Goal: Check status

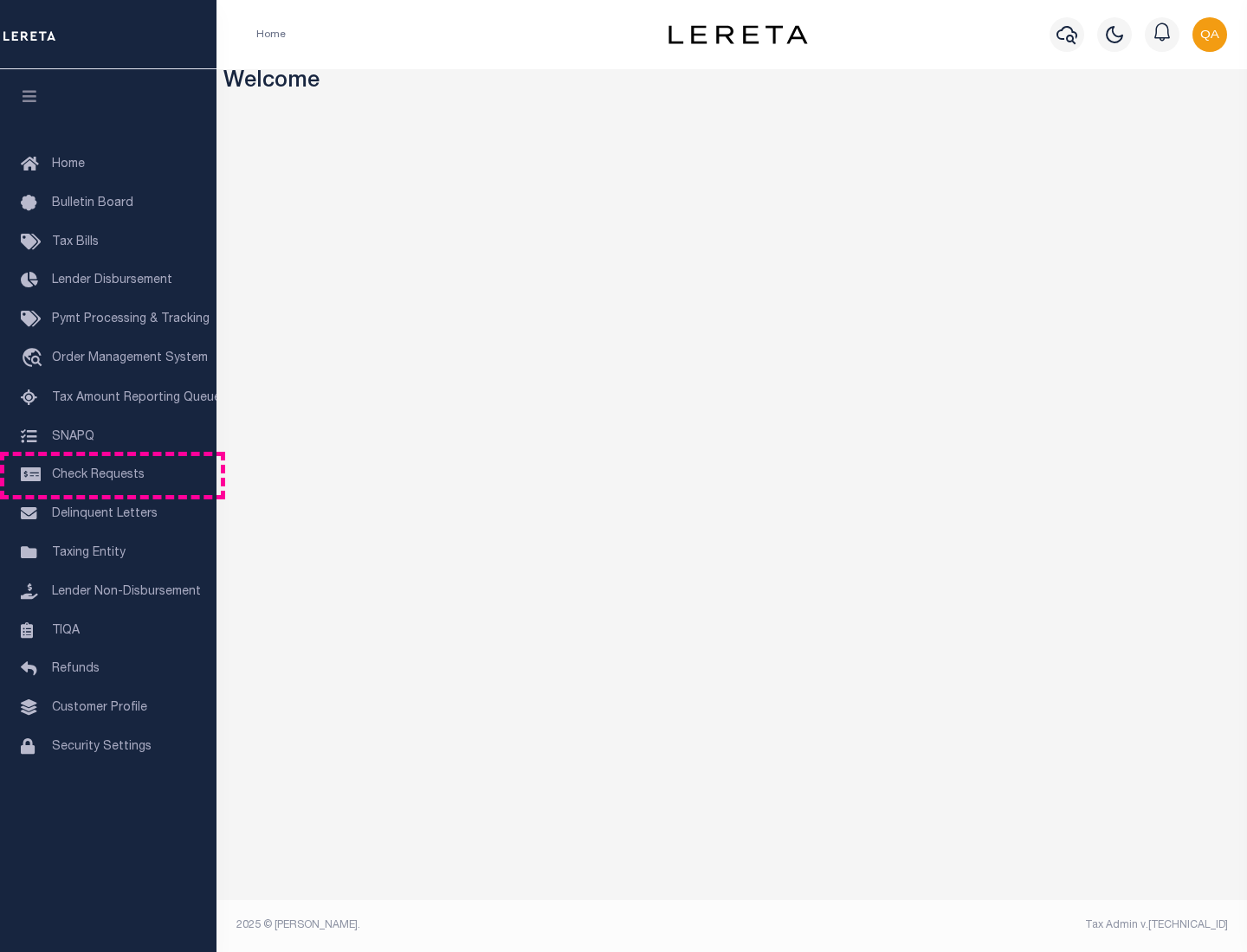
click at [108, 475] on span "Check Requests" at bounding box center [98, 475] width 93 height 12
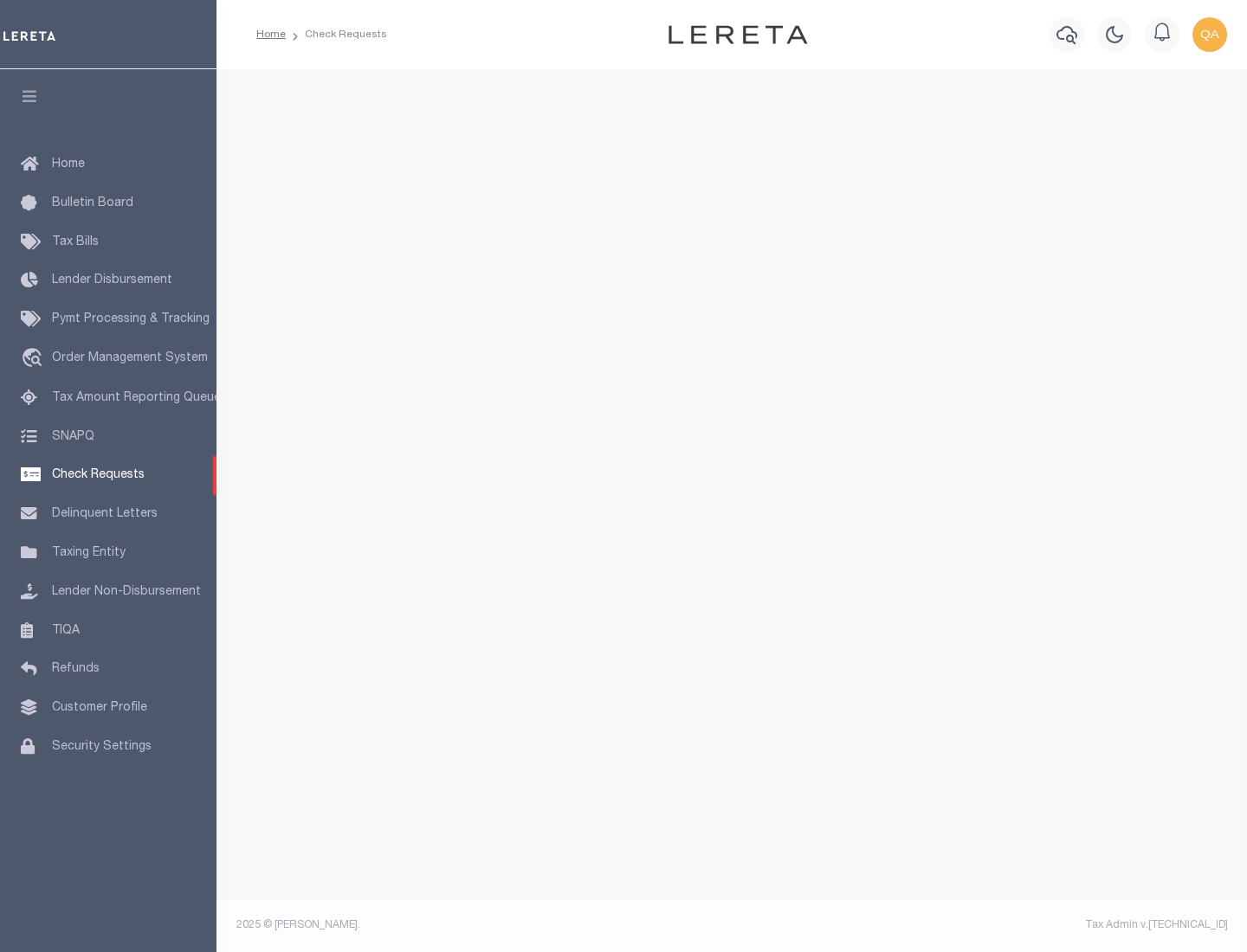
select select "50"
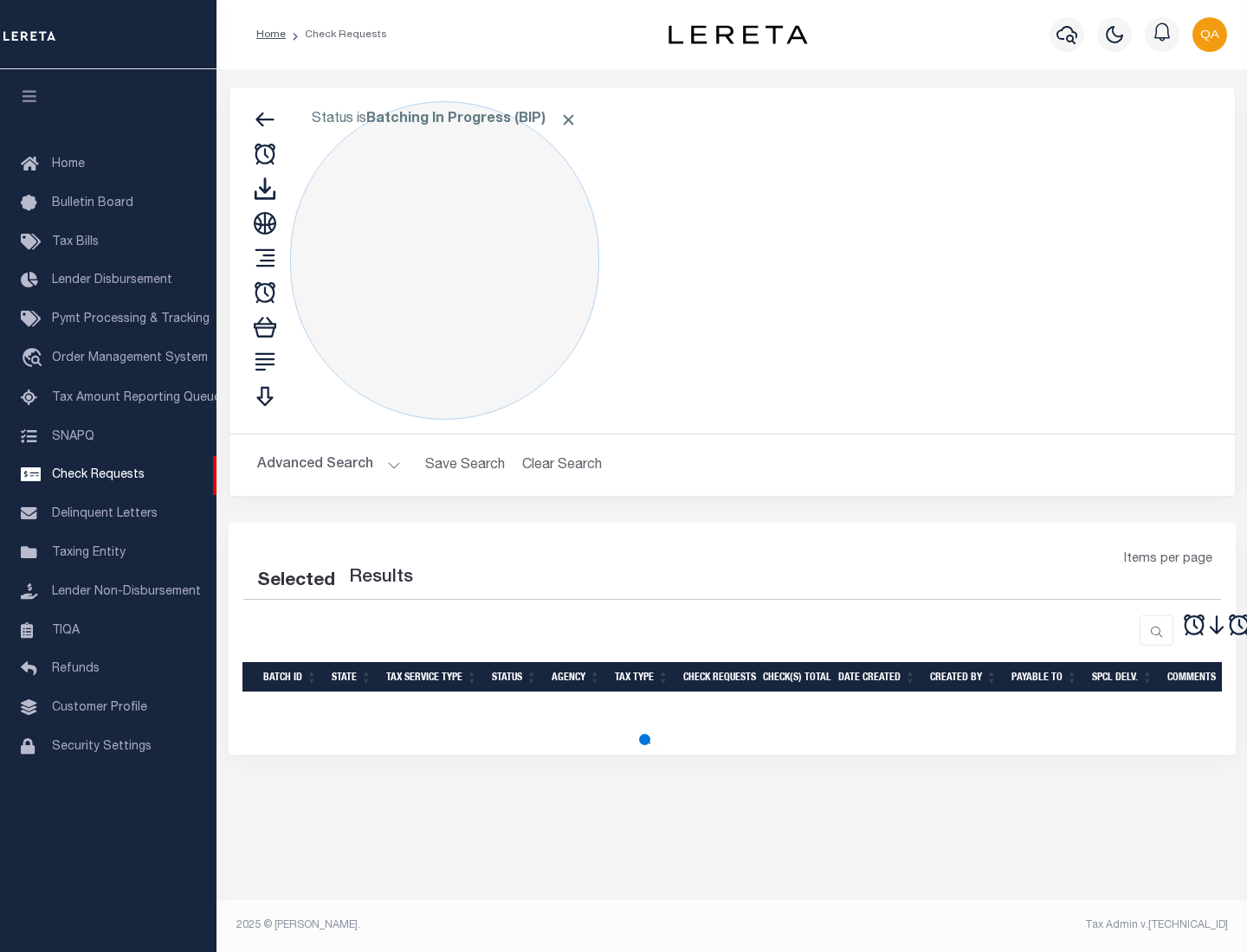
select select "50"
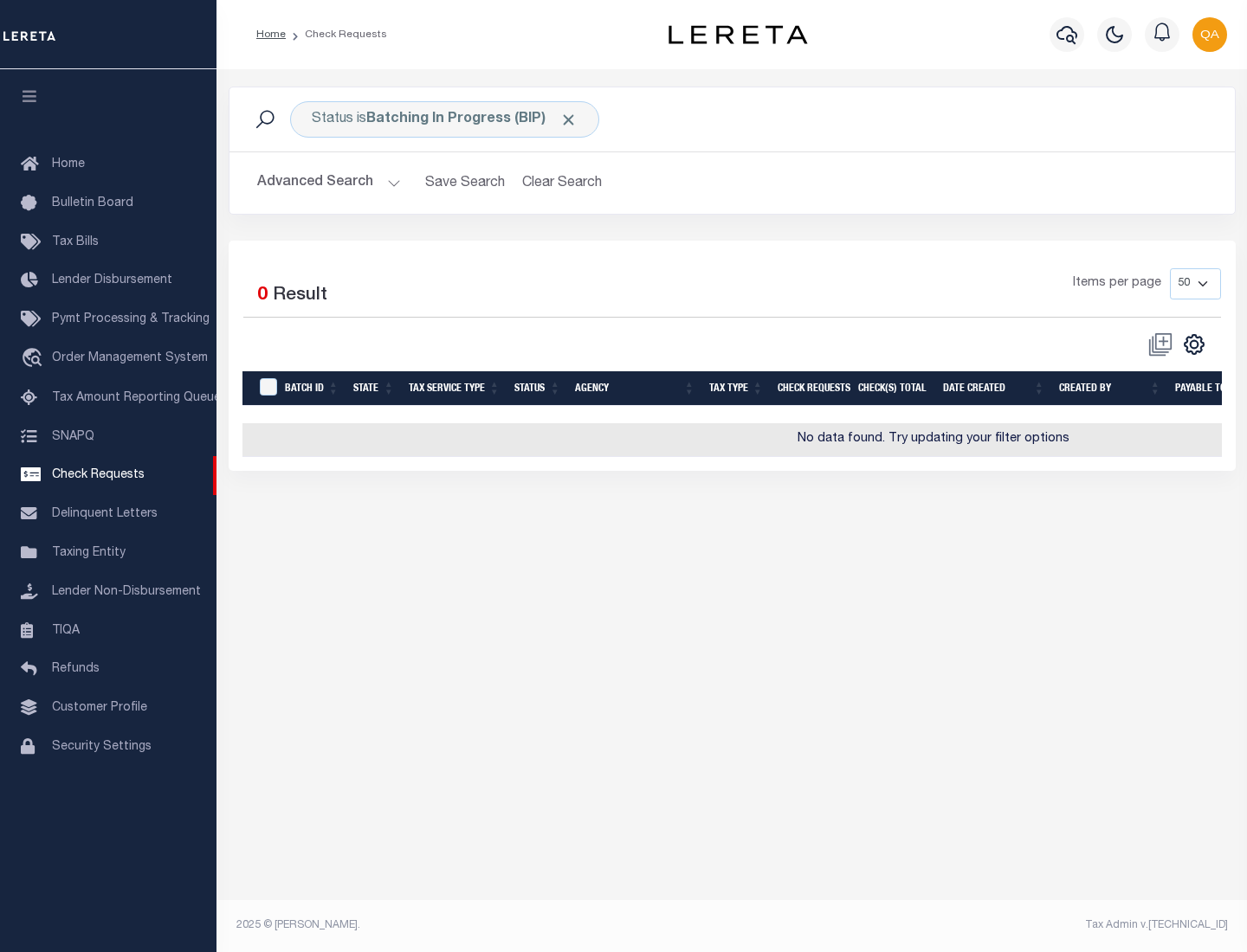
click at [568, 119] on span "Click to Remove" at bounding box center [568, 119] width 18 height 18
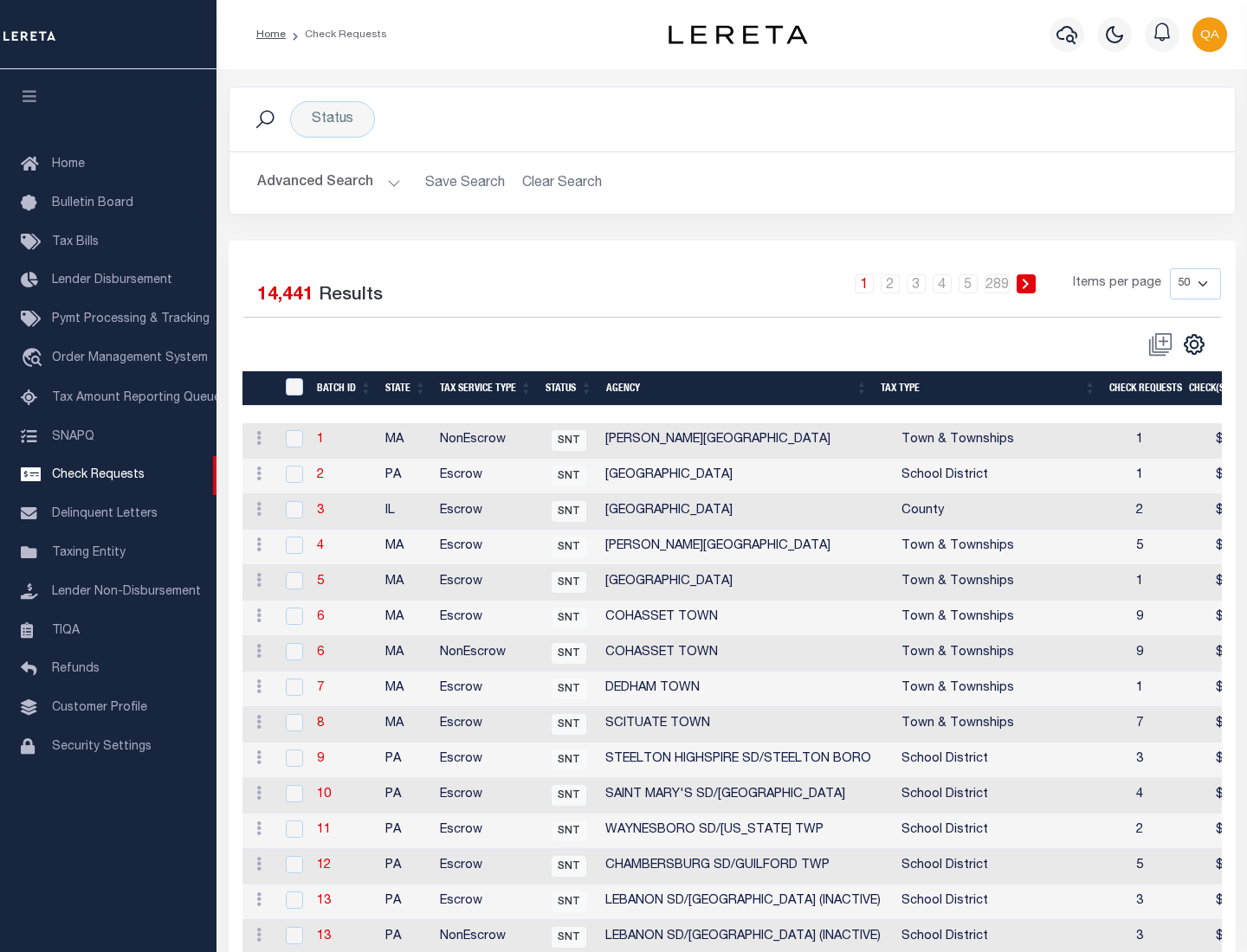
scroll to position [834, 0]
